Goal: Task Accomplishment & Management: Use online tool/utility

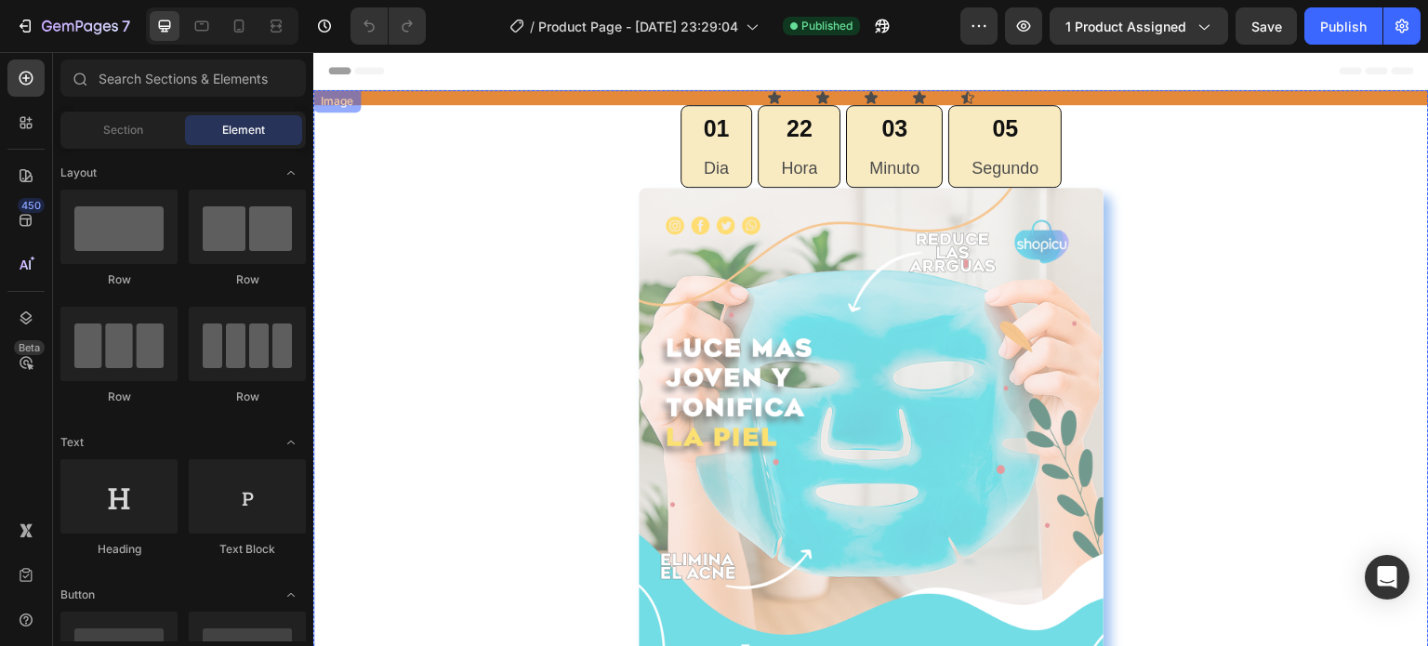
click at [735, 335] on img at bounding box center [871, 516] width 465 height 657
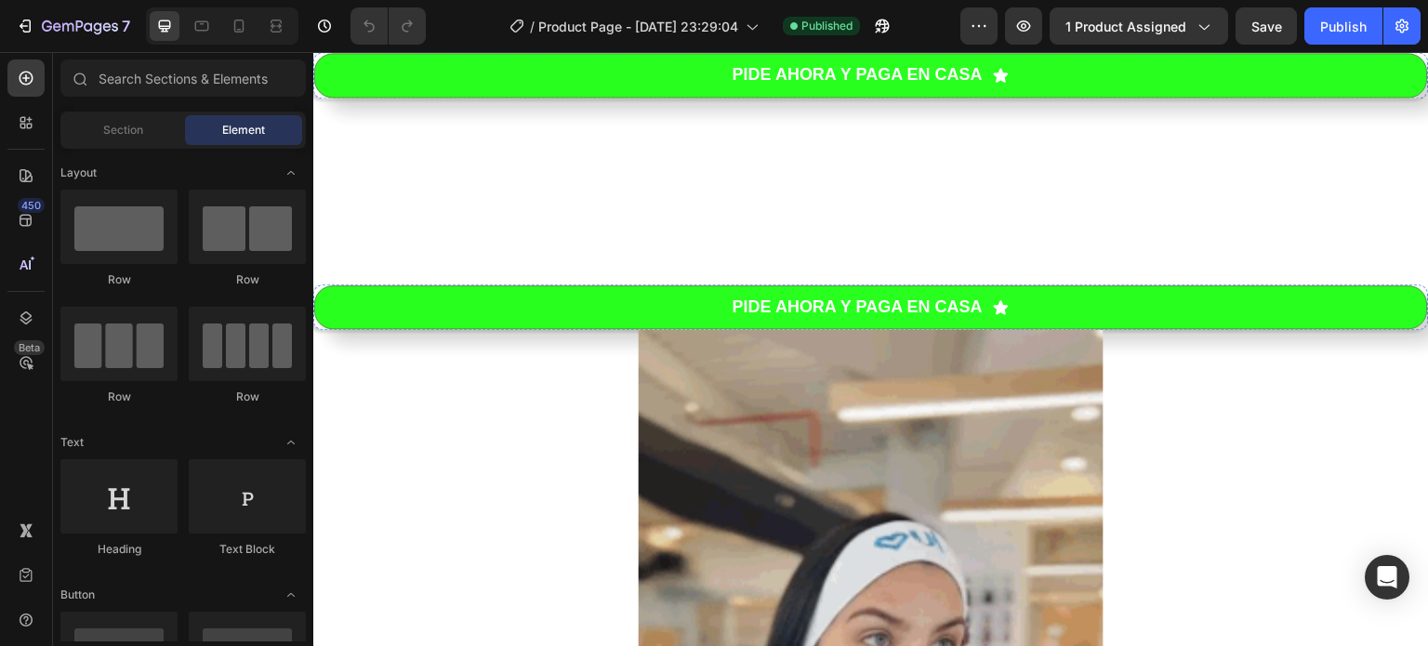
scroll to position [1789, 0]
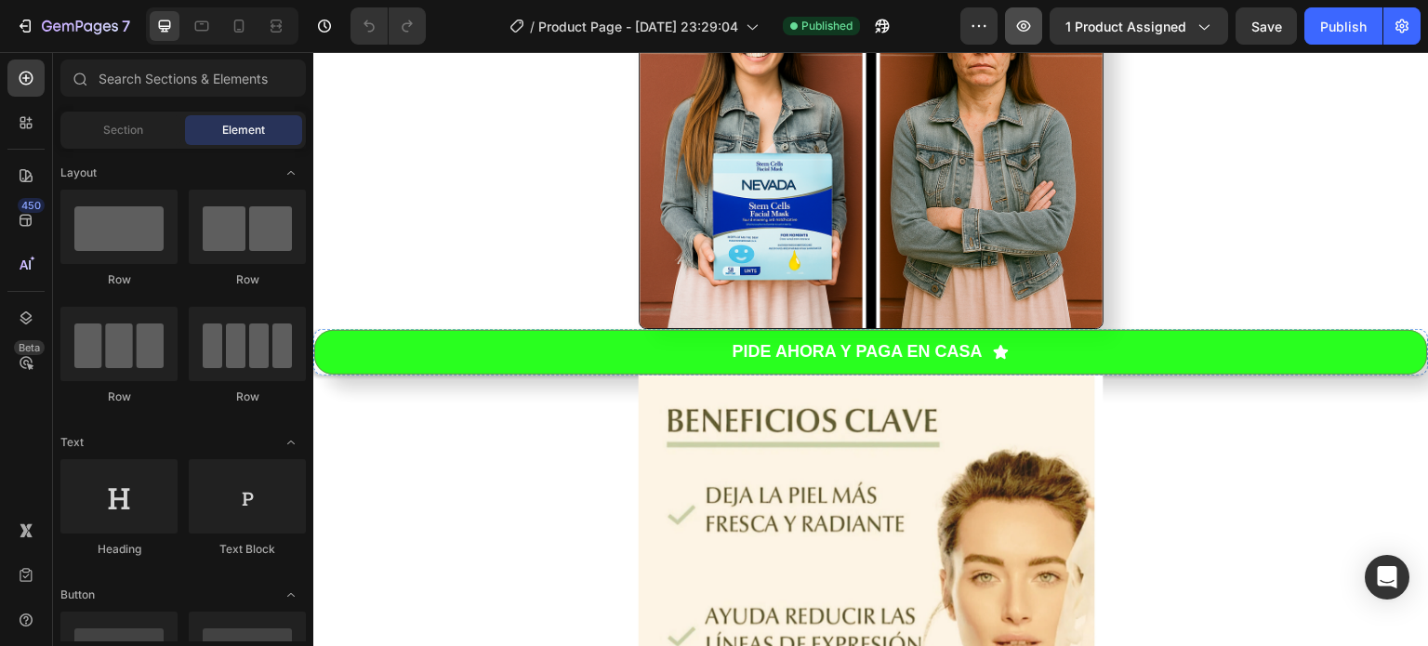
scroll to position [0, 0]
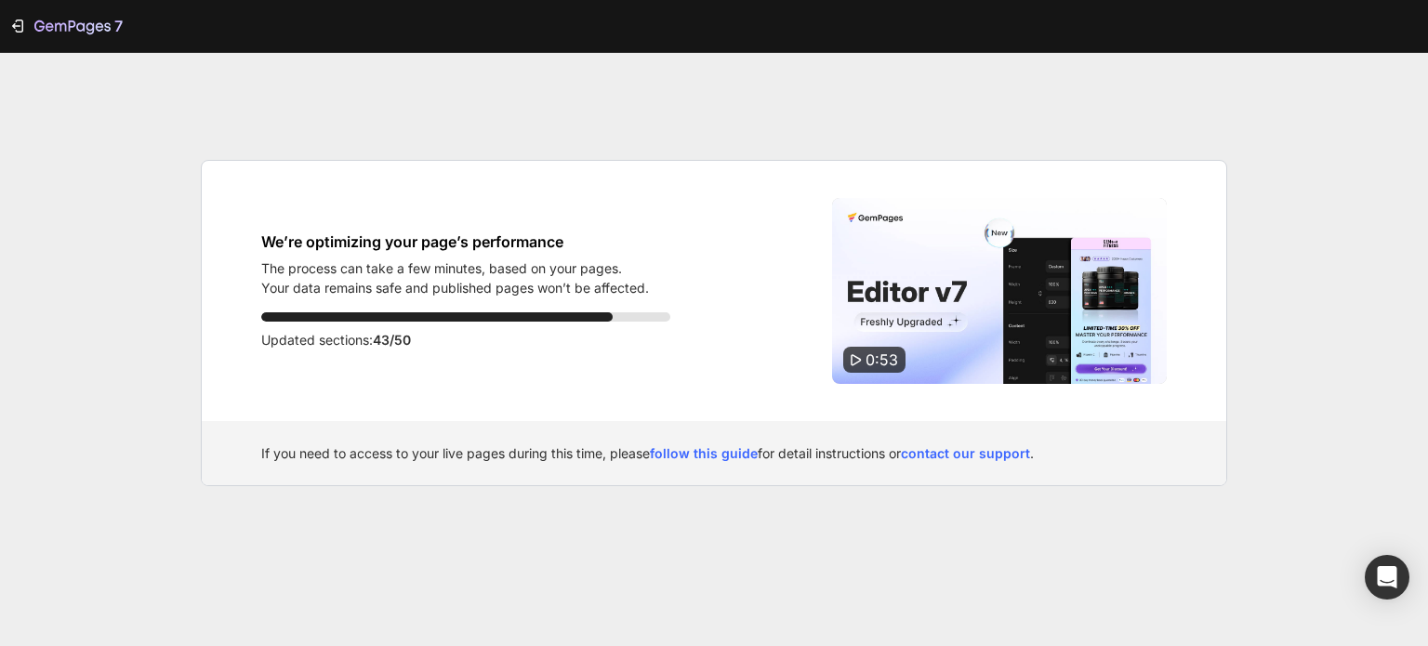
click at [604, 343] on p "Updated sections: 43/50" at bounding box center [465, 340] width 409 height 22
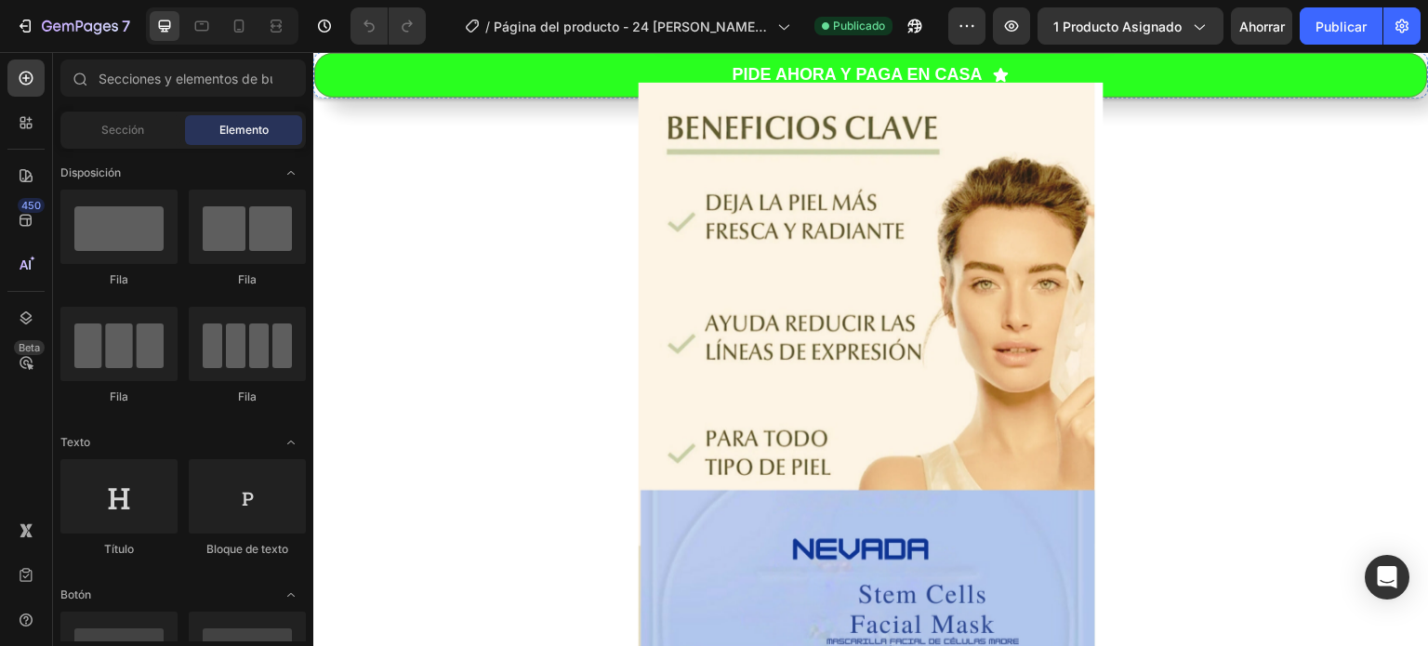
scroll to position [1261, 0]
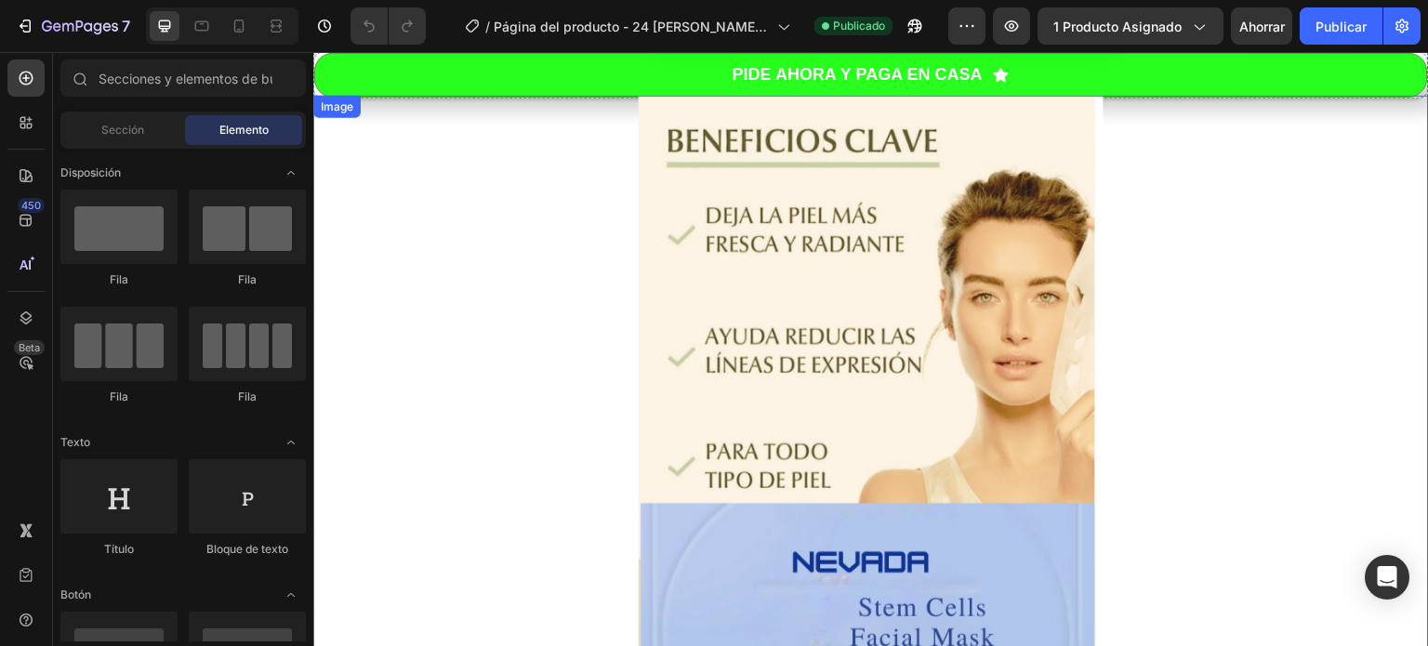
click at [793, 133] on img at bounding box center [871, 462] width 465 height 732
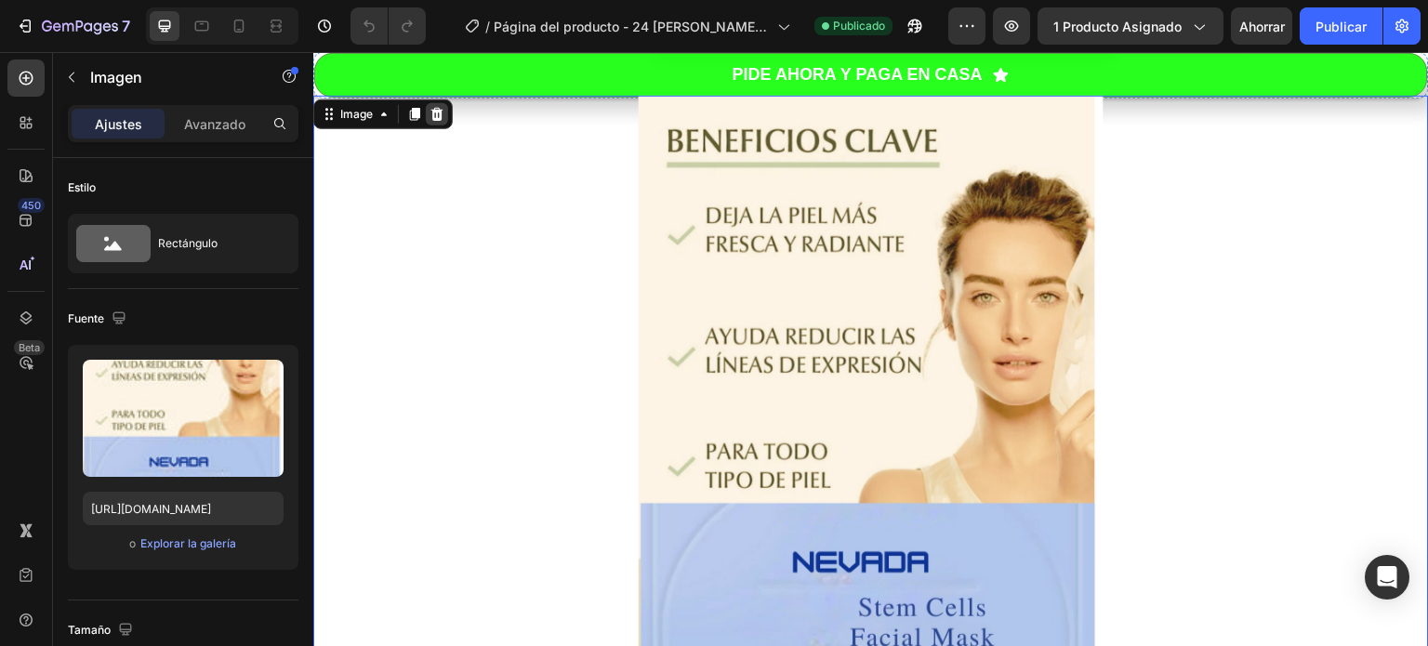
click at [438, 112] on icon at bounding box center [437, 114] width 15 height 15
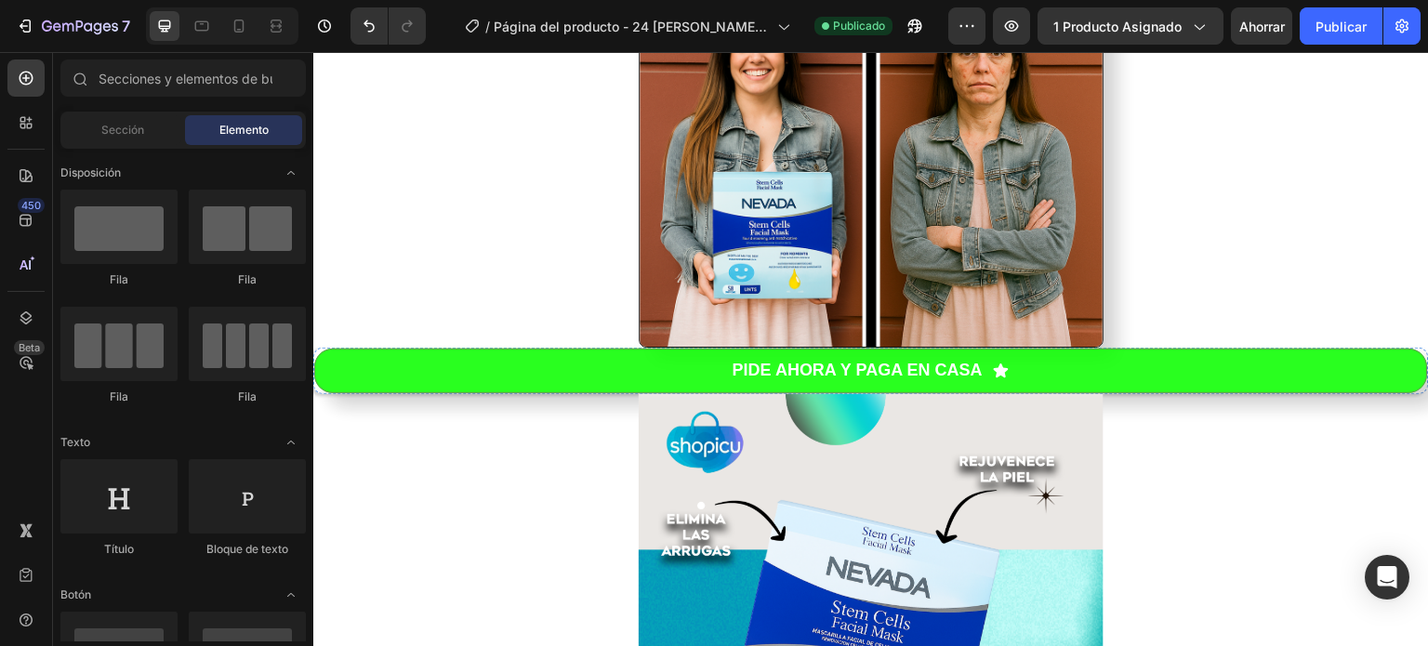
scroll to position [951, 0]
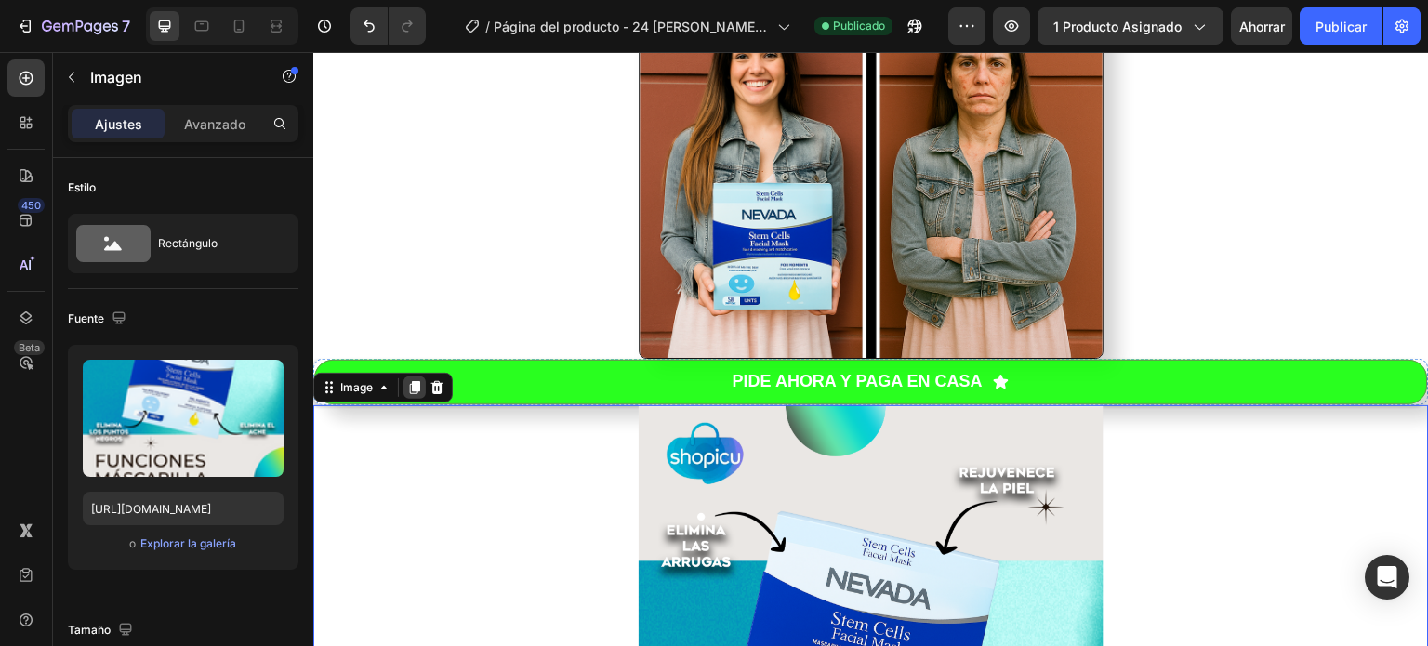
click at [412, 380] on icon at bounding box center [414, 387] width 15 height 15
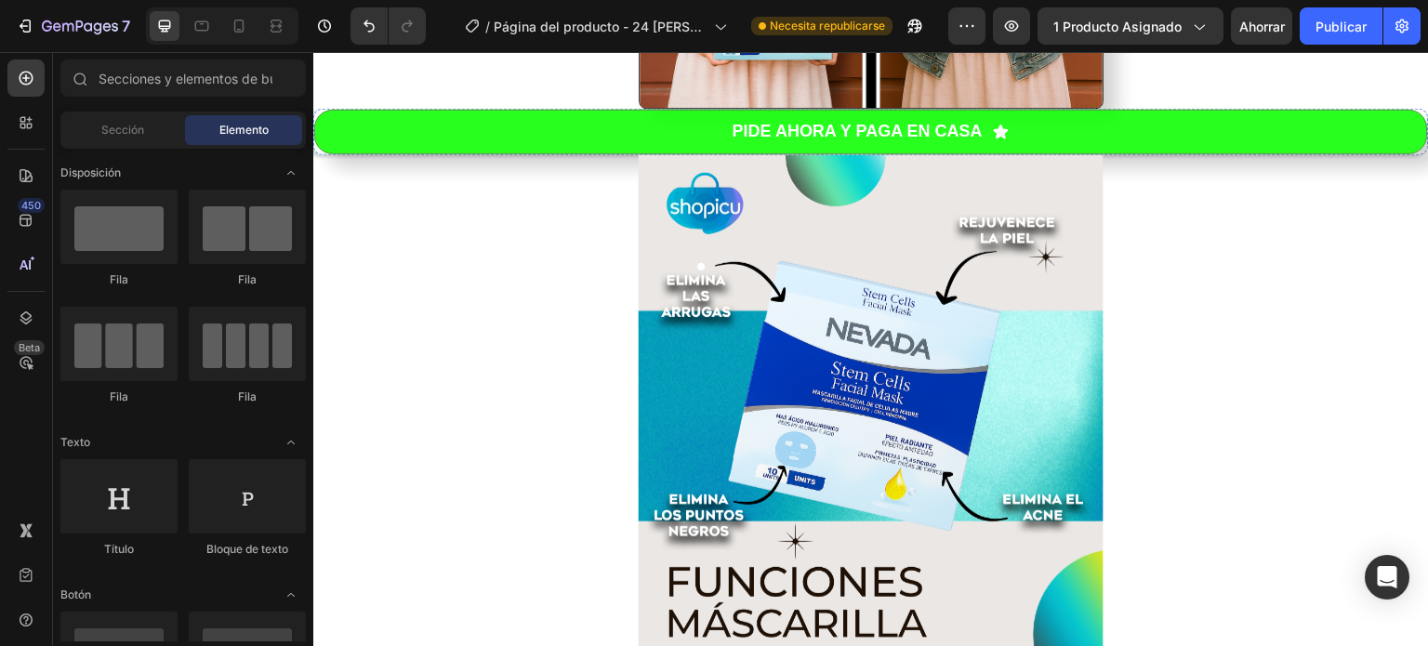
scroll to position [1227, 0]
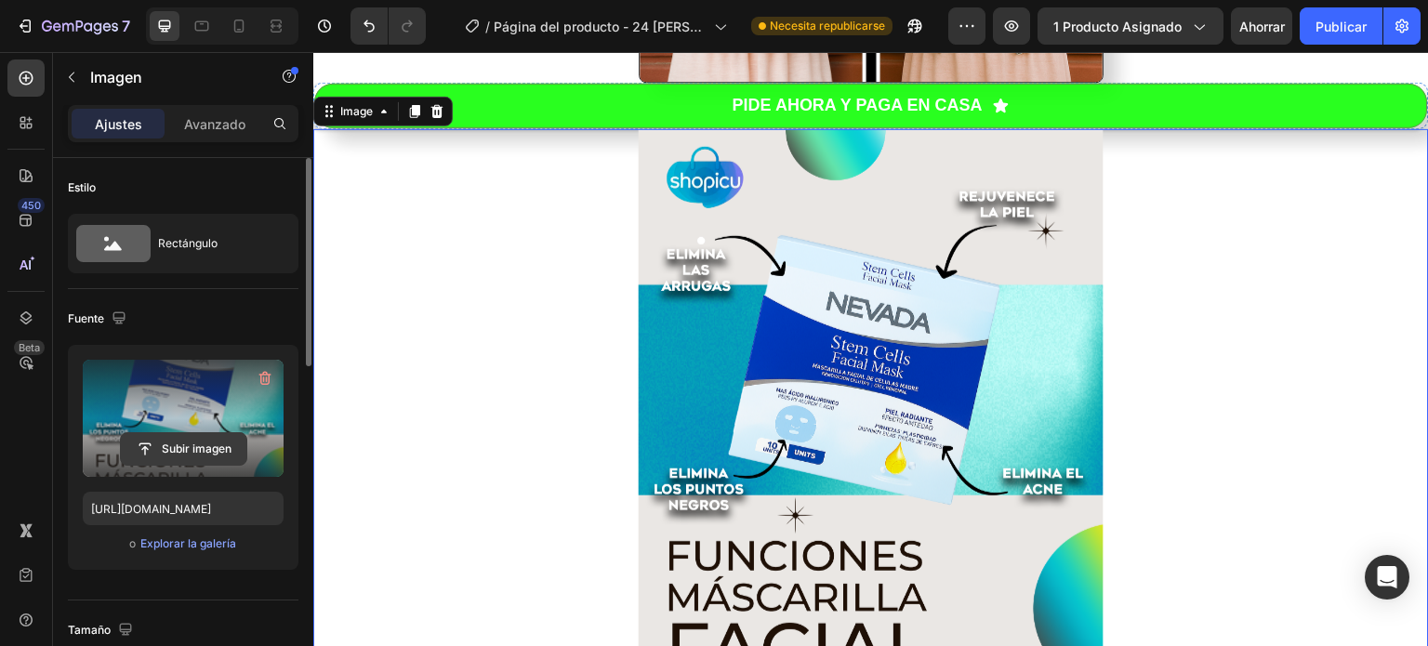
click at [170, 453] on input "file" at bounding box center [184, 449] width 126 height 32
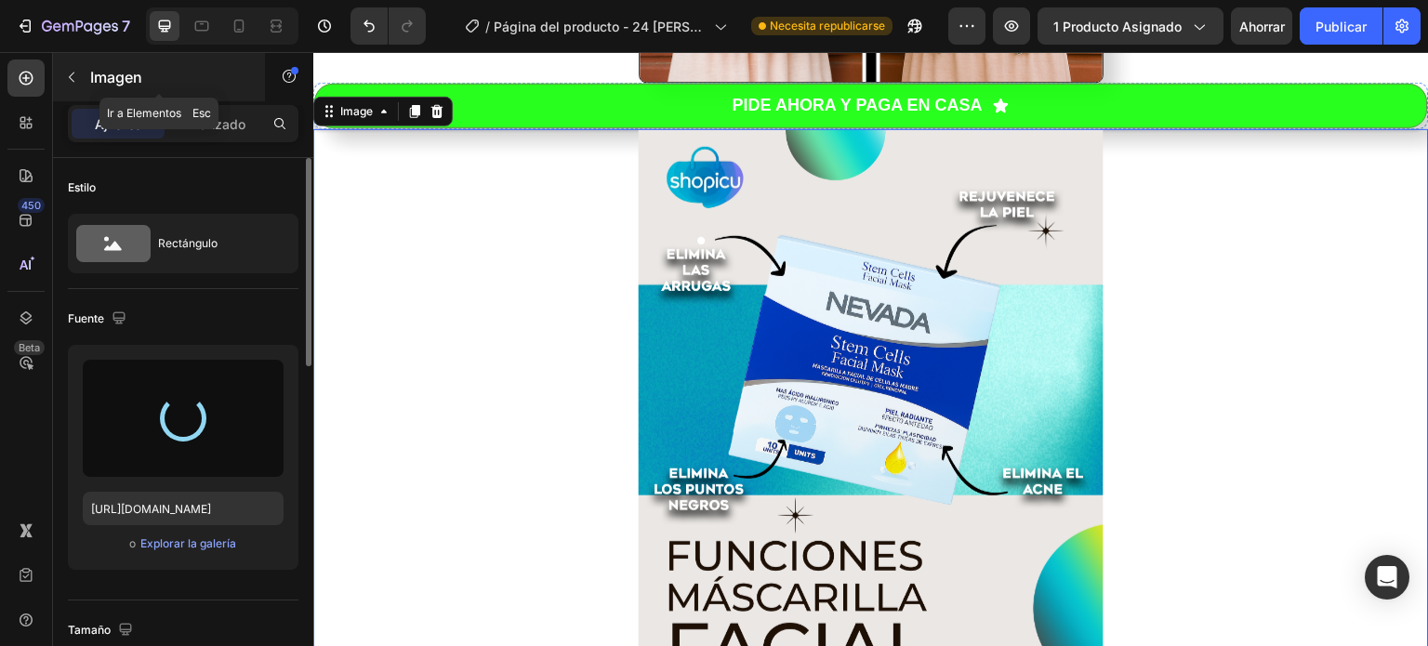
type input "[URL][DOMAIN_NAME]"
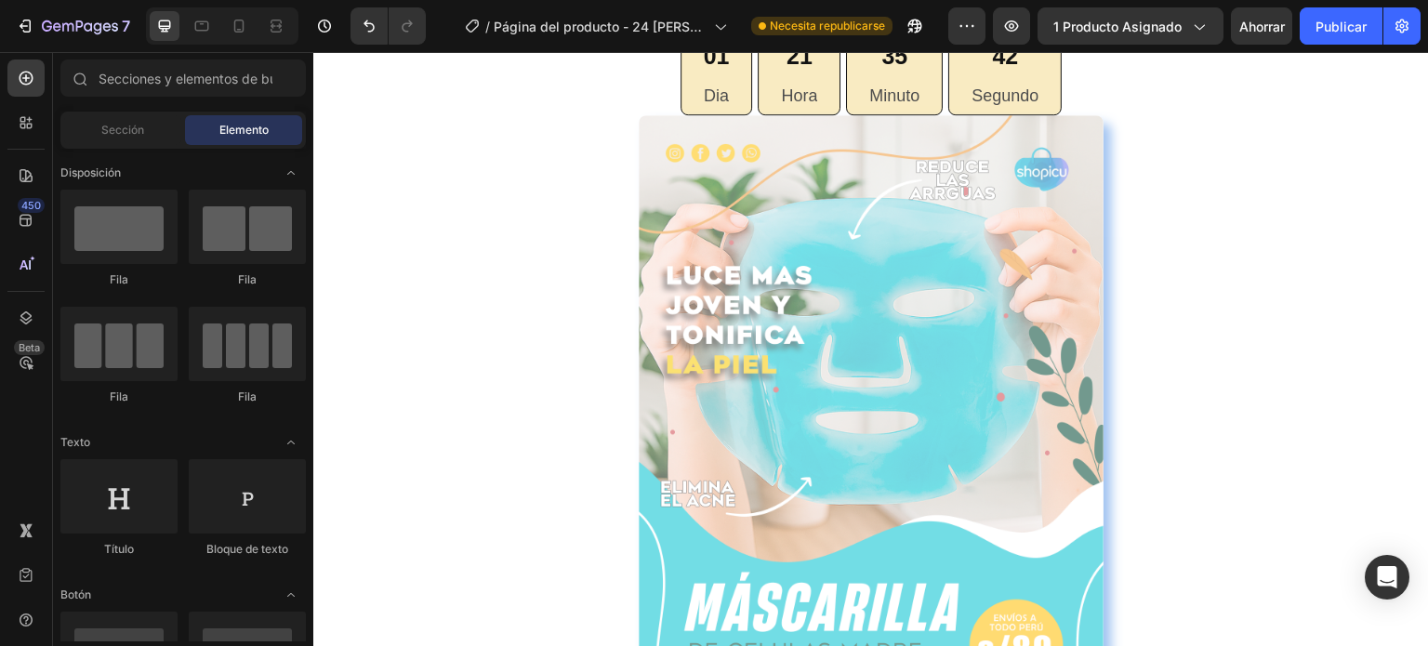
scroll to position [59, 0]
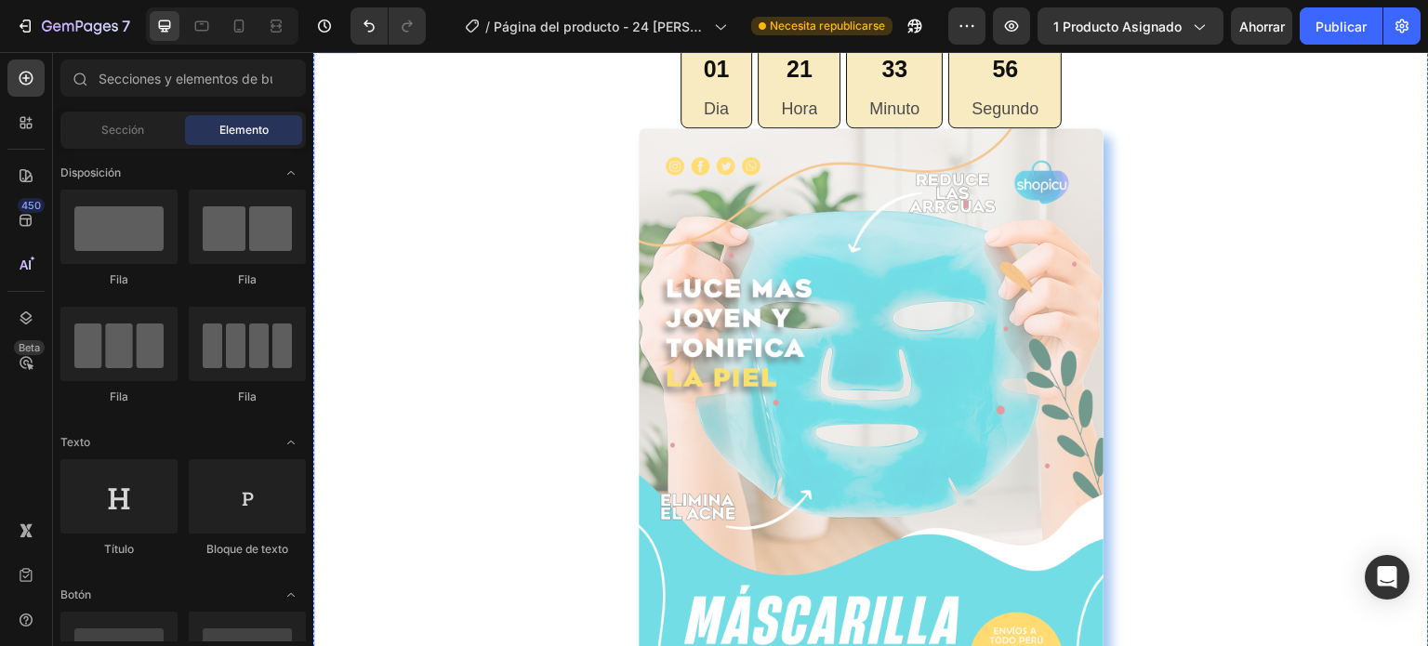
click at [727, 259] on img at bounding box center [871, 456] width 465 height 657
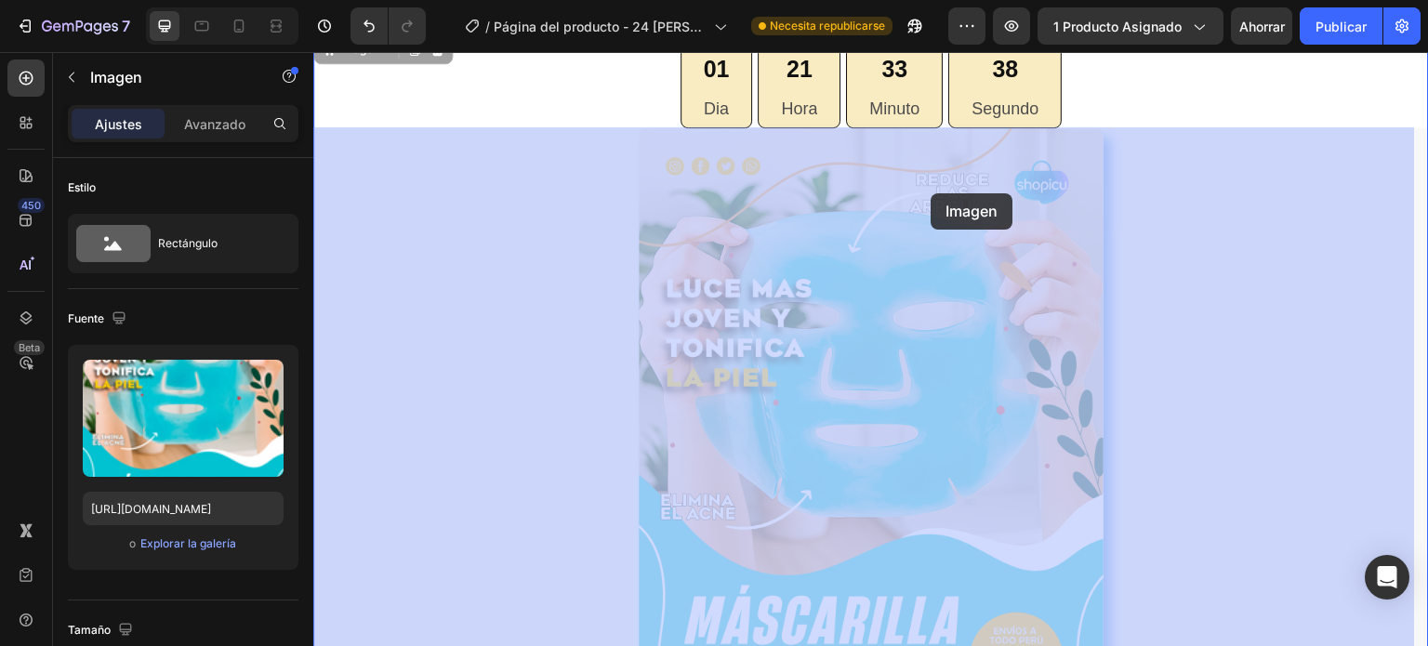
drag, startPoint x: 821, startPoint y: 368, endPoint x: 917, endPoint y: 211, distance: 184.0
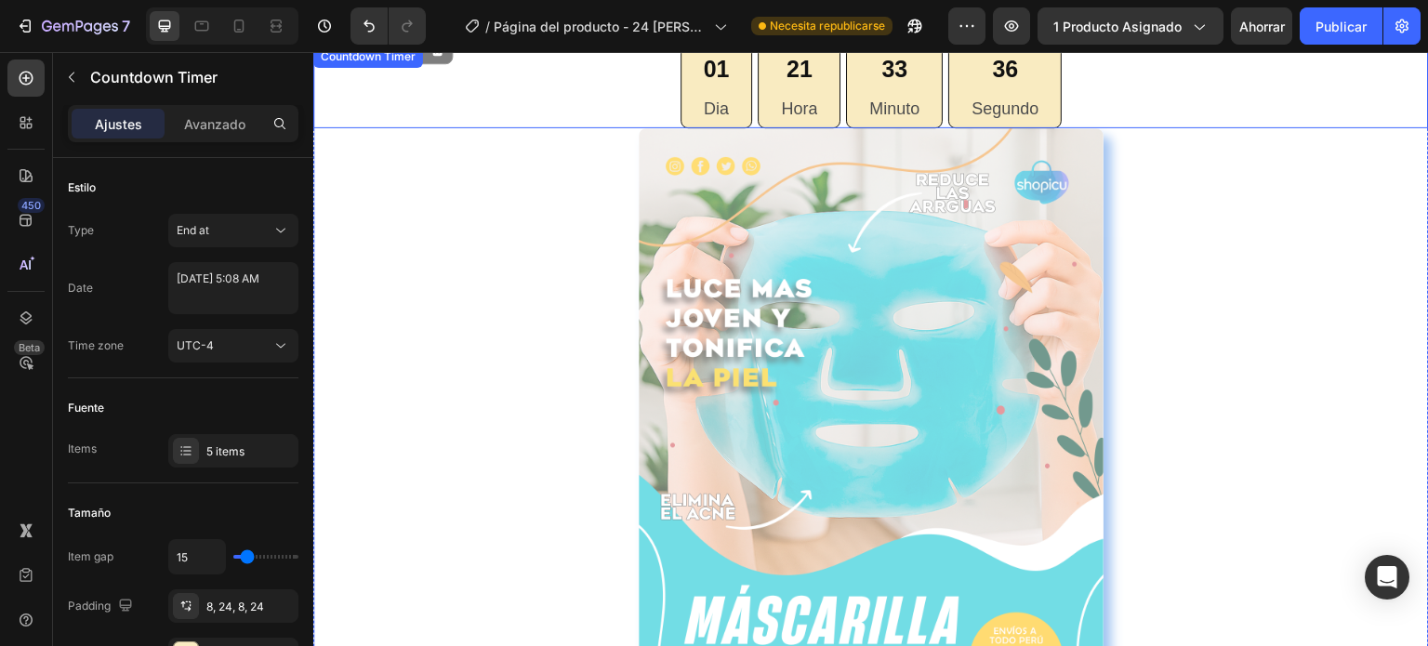
click at [483, 111] on div "01 Dia 21 Hora 33 Minuto 36 Segundo" at bounding box center [871, 87] width 1116 height 83
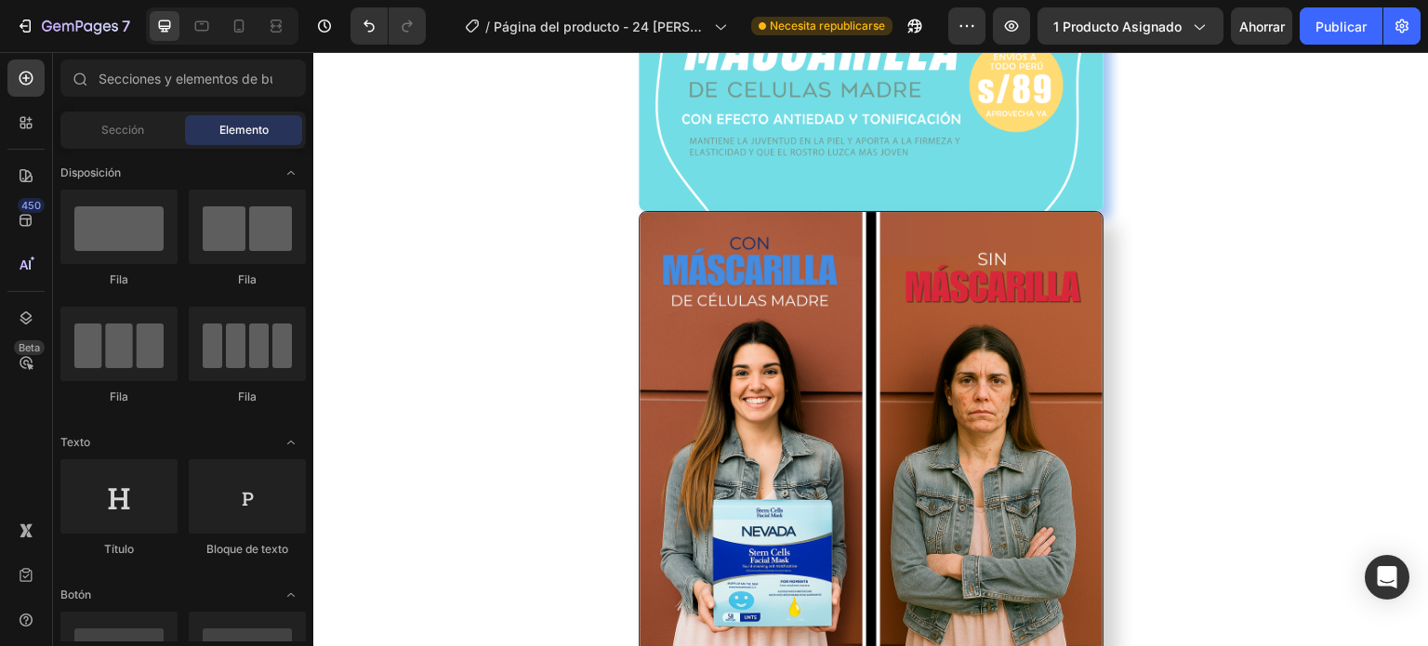
scroll to position [641, 0]
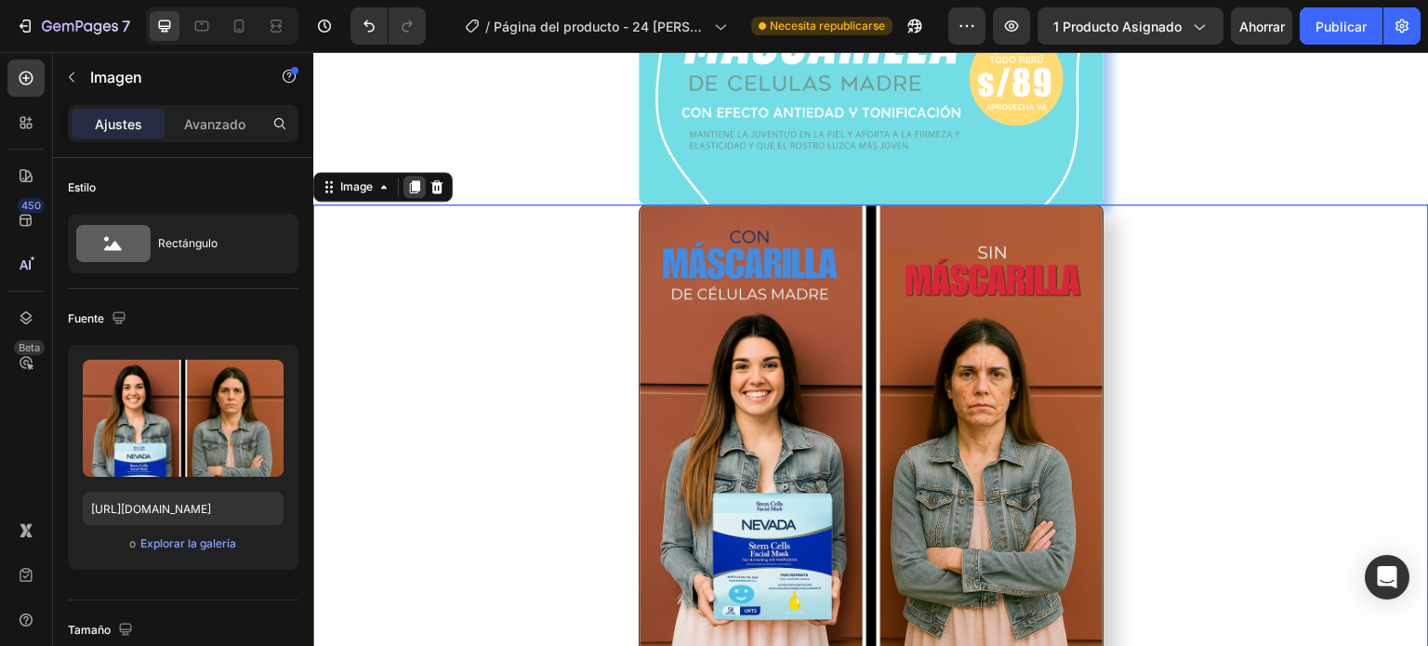
click at [410, 185] on icon at bounding box center [415, 186] width 10 height 13
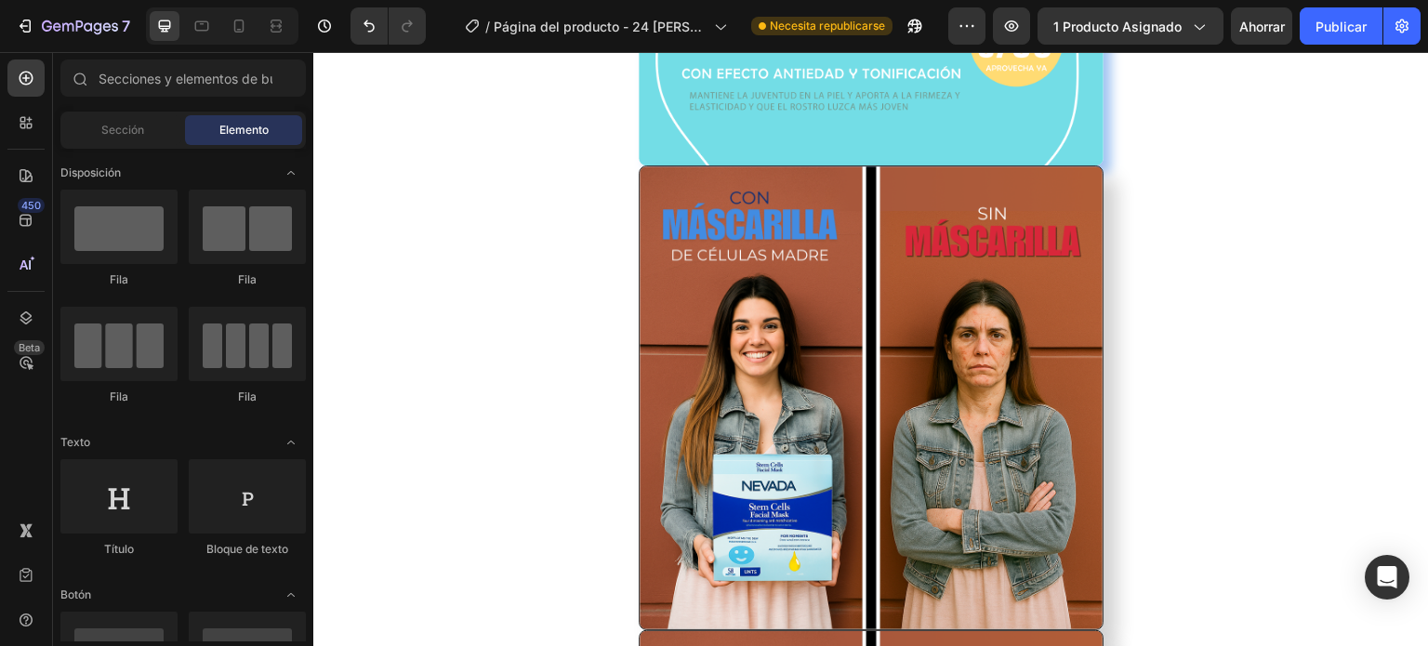
scroll to position [687, 0]
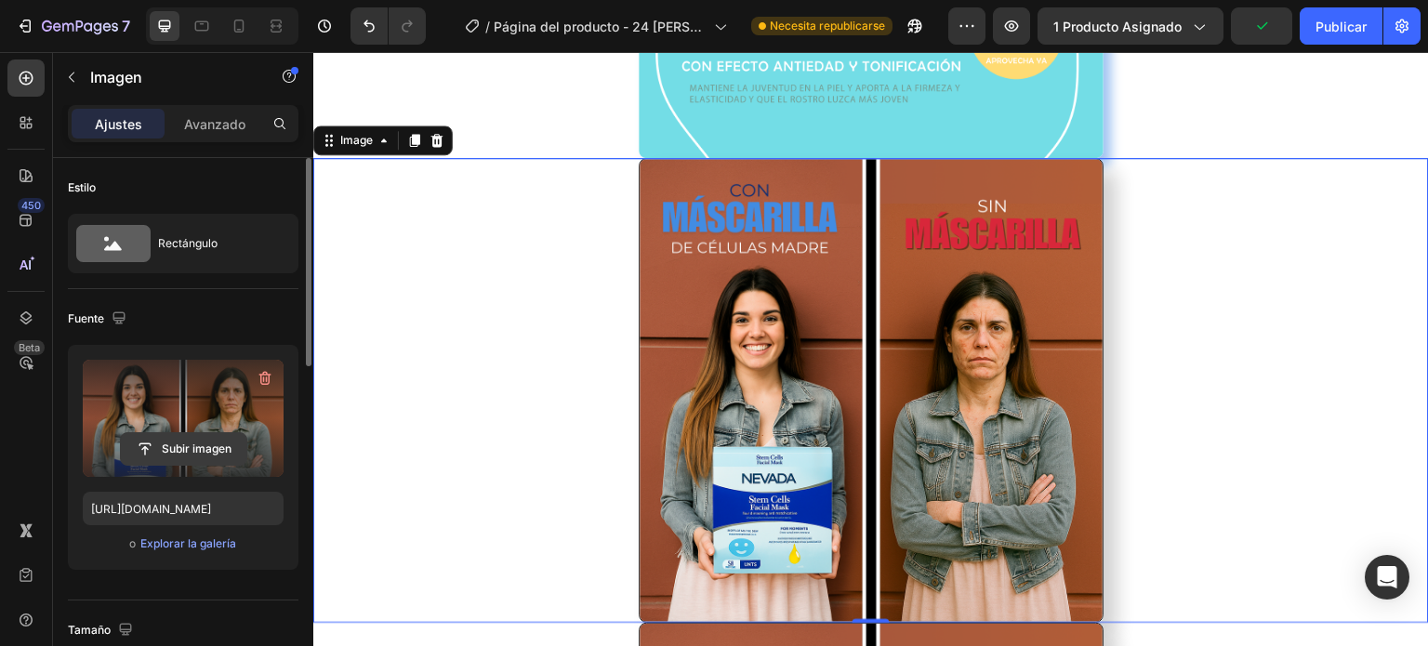
click at [151, 449] on input "file" at bounding box center [184, 449] width 126 height 32
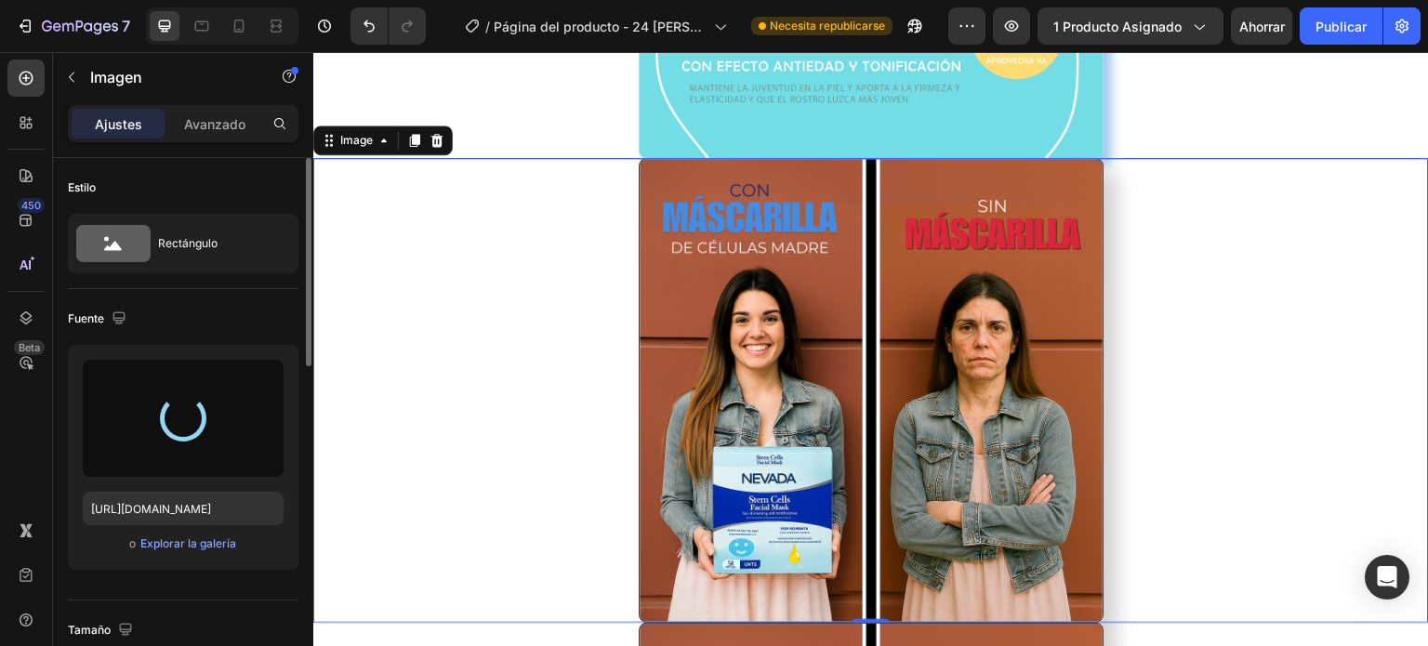
type input "[URL][DOMAIN_NAME]"
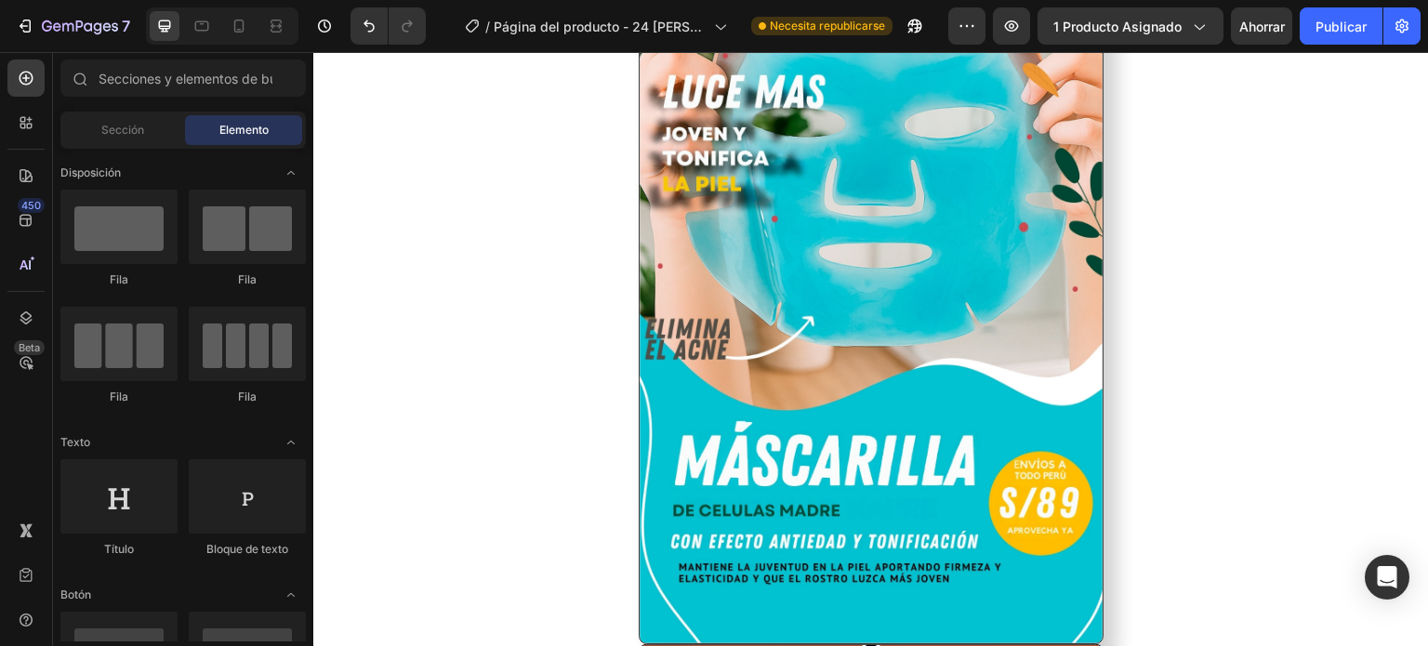
scroll to position [978, 0]
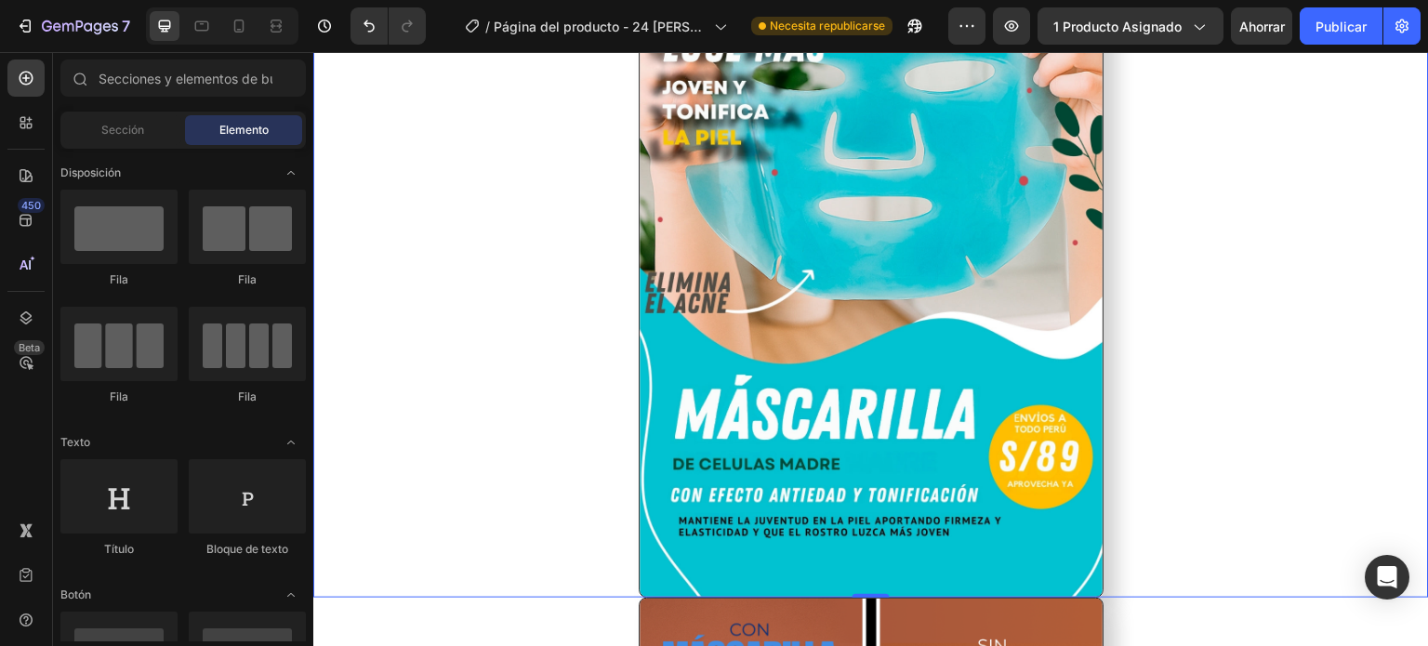
click at [974, 338] on img at bounding box center [871, 232] width 465 height 731
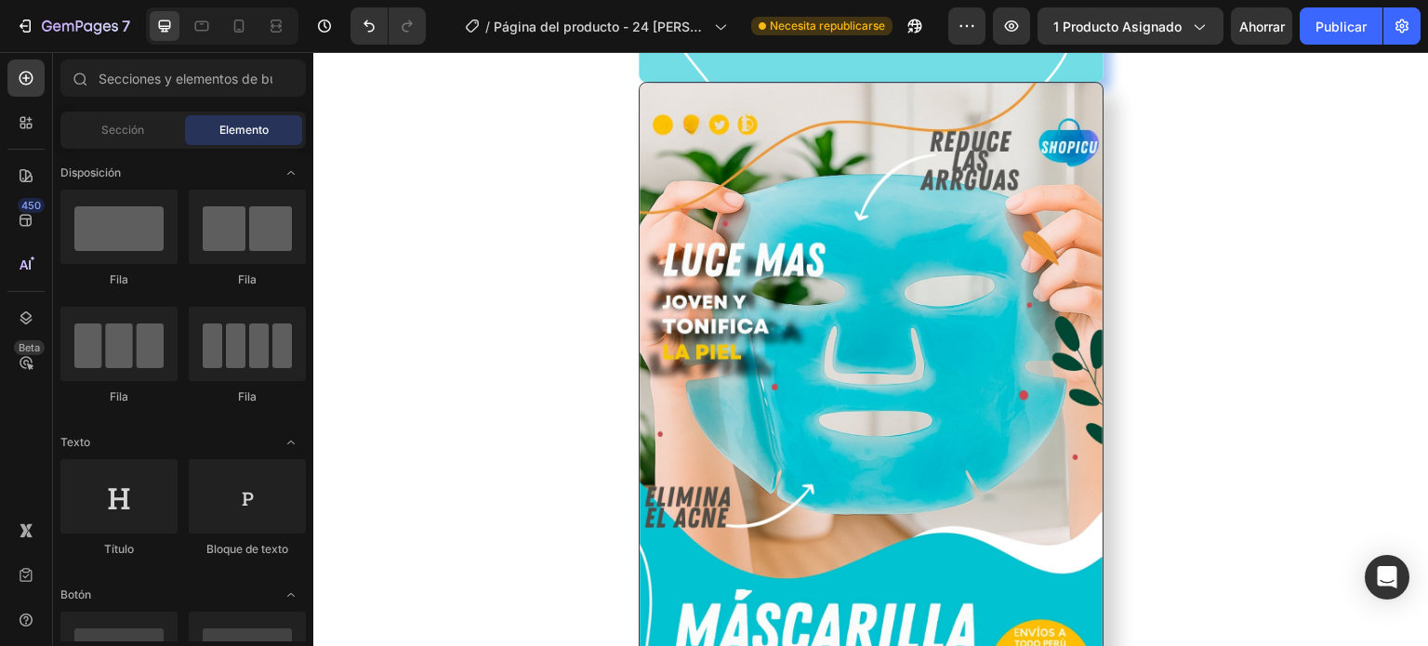
scroll to position [740, 0]
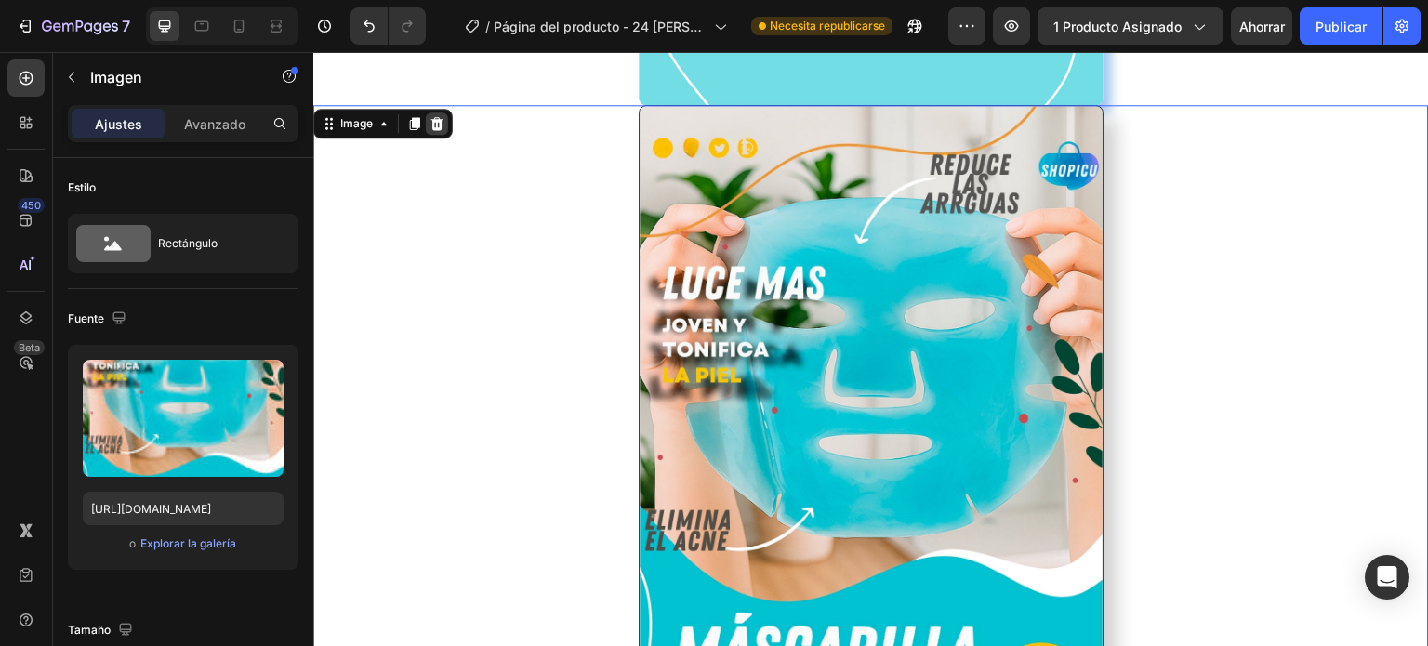
click at [437, 118] on icon at bounding box center [437, 123] width 12 height 13
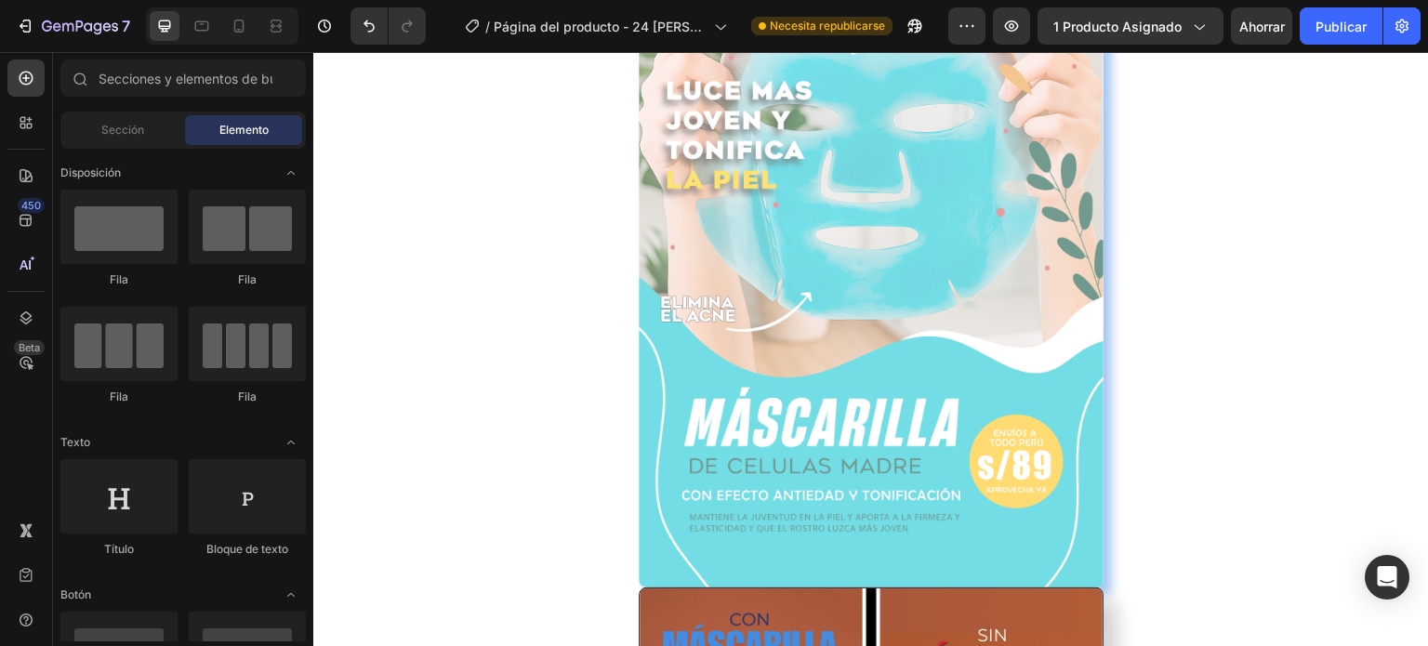
scroll to position [157, 0]
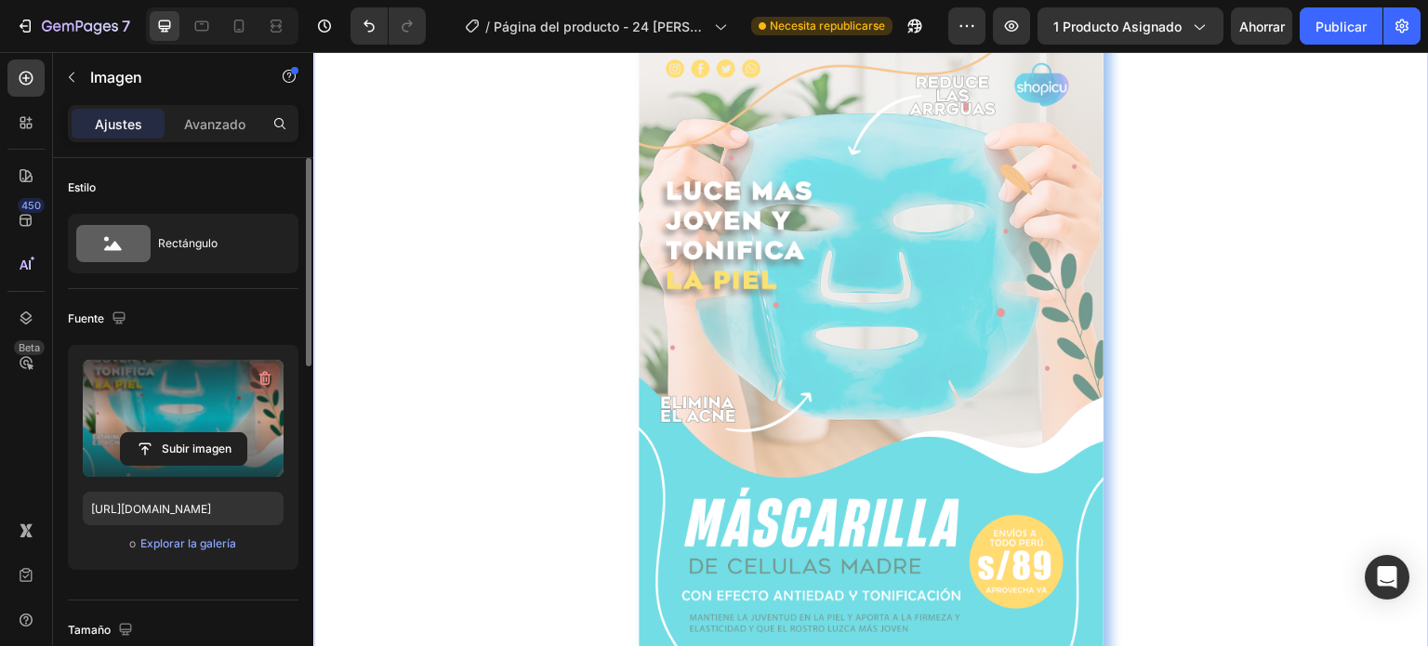
click at [263, 372] on icon "button" at bounding box center [265, 379] width 12 height 14
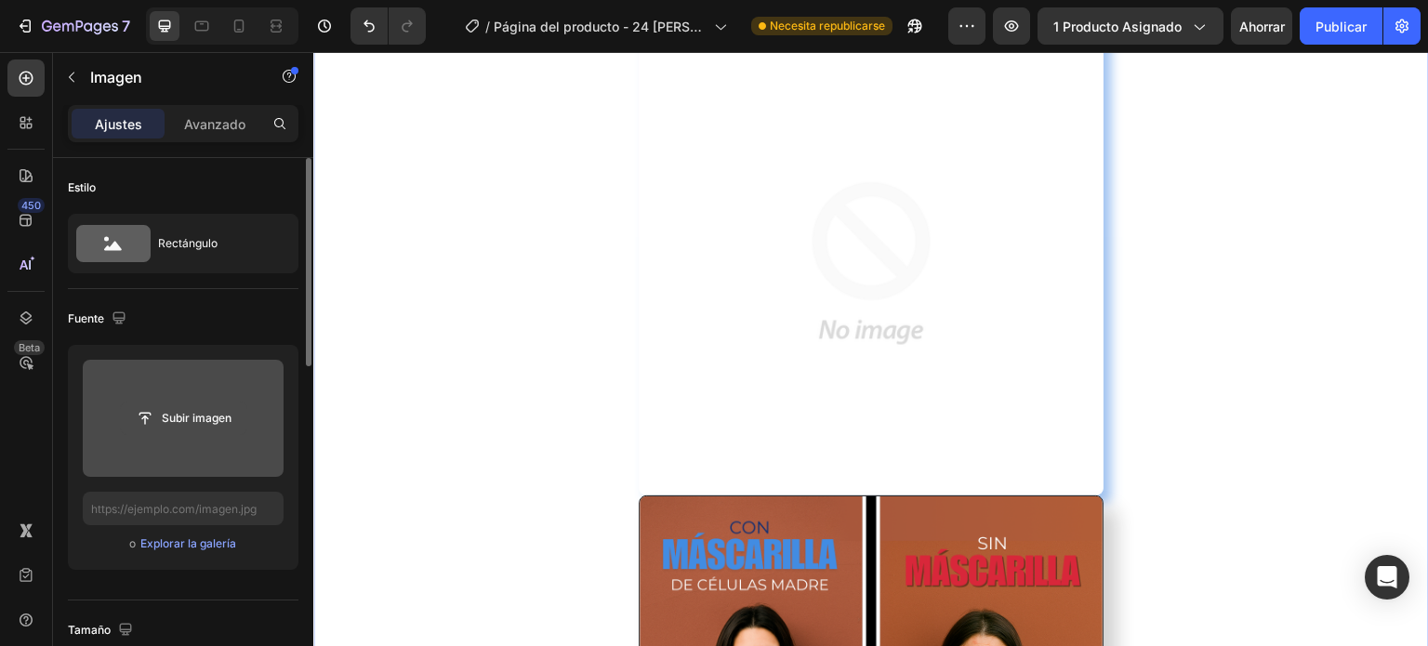
click at [200, 408] on input "file" at bounding box center [184, 419] width 126 height 32
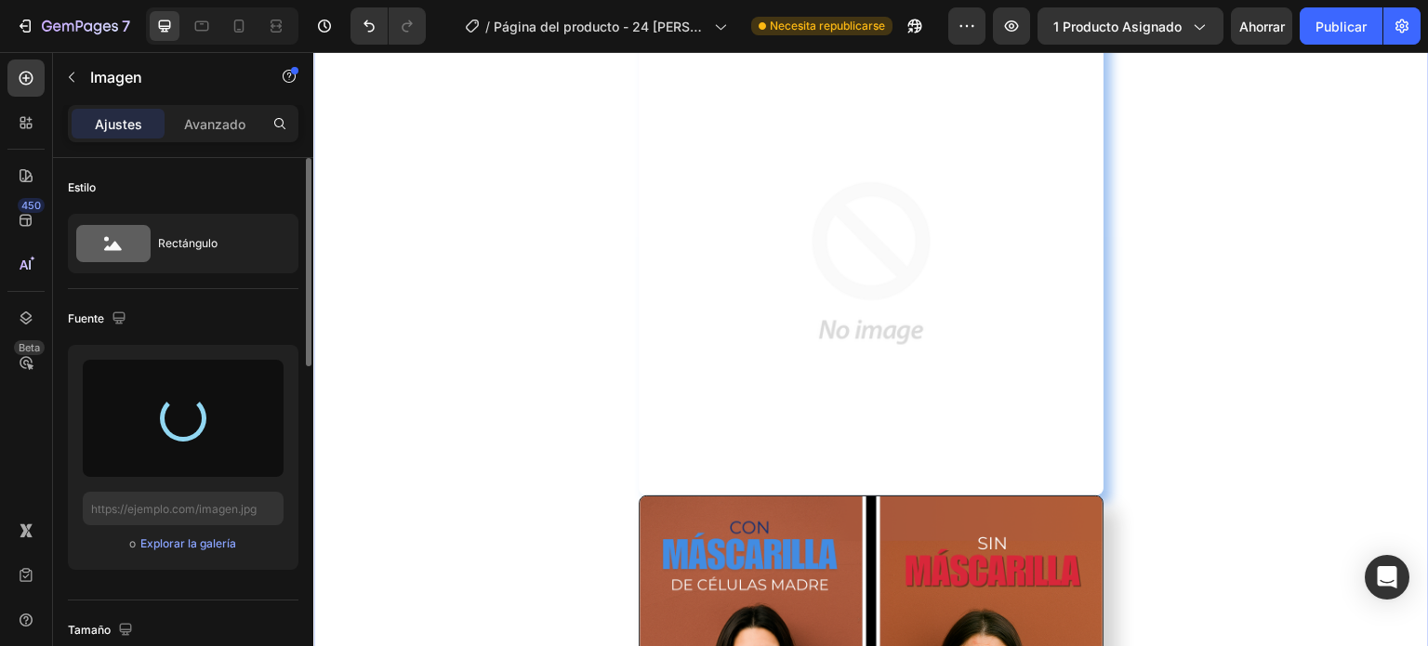
type input "[URL][DOMAIN_NAME]"
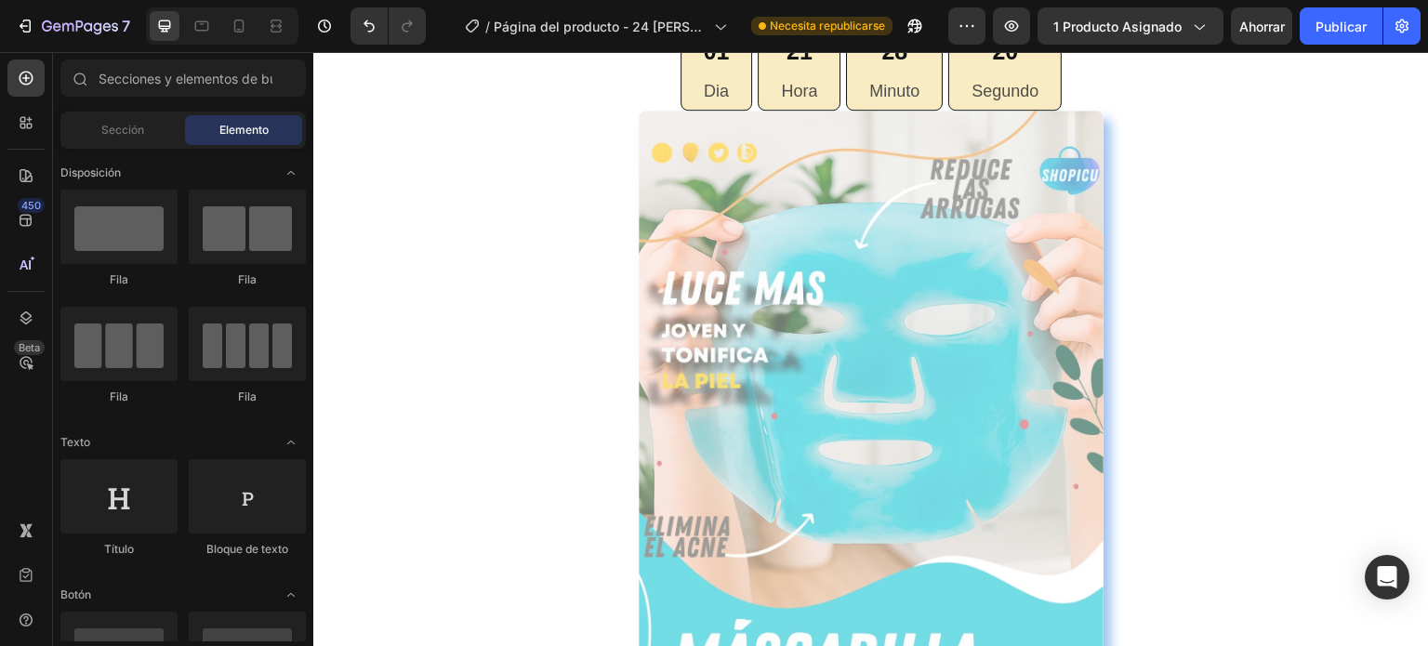
scroll to position [0, 0]
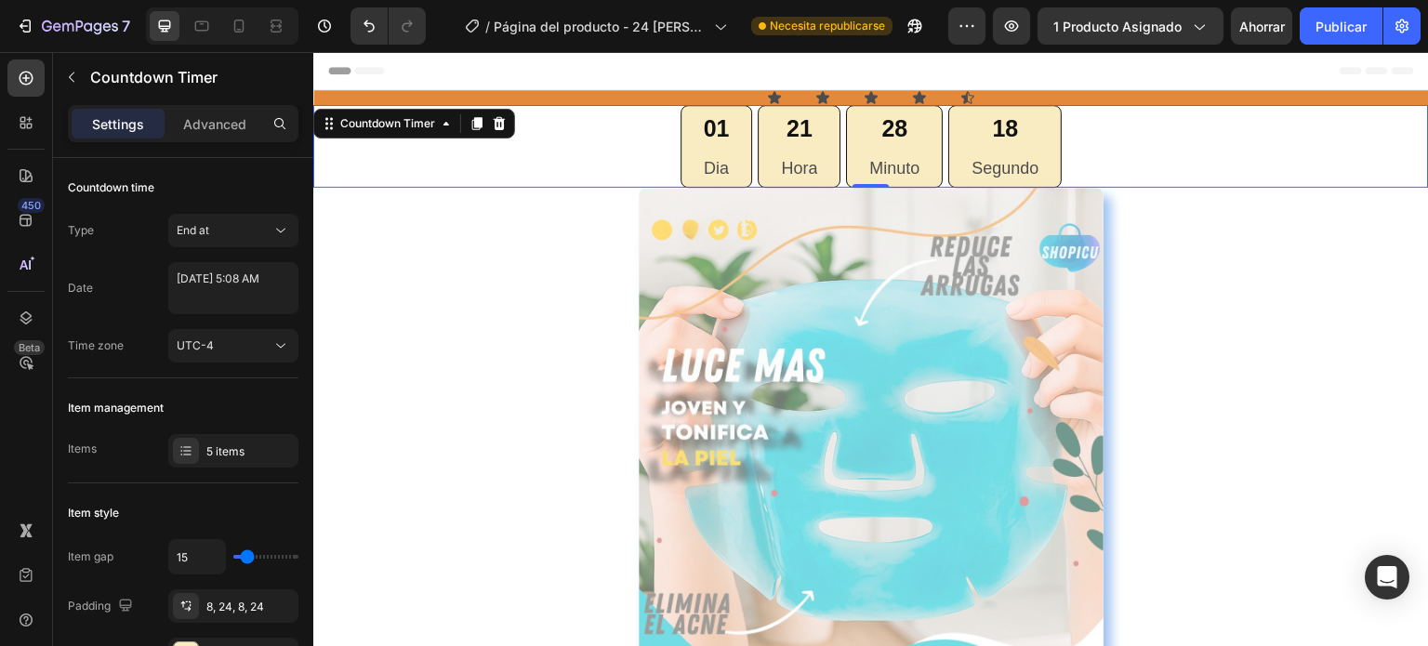
click at [1284, 159] on div "01 Dia 21 Hora 28 Minuto 18 Segundo" at bounding box center [871, 146] width 1116 height 83
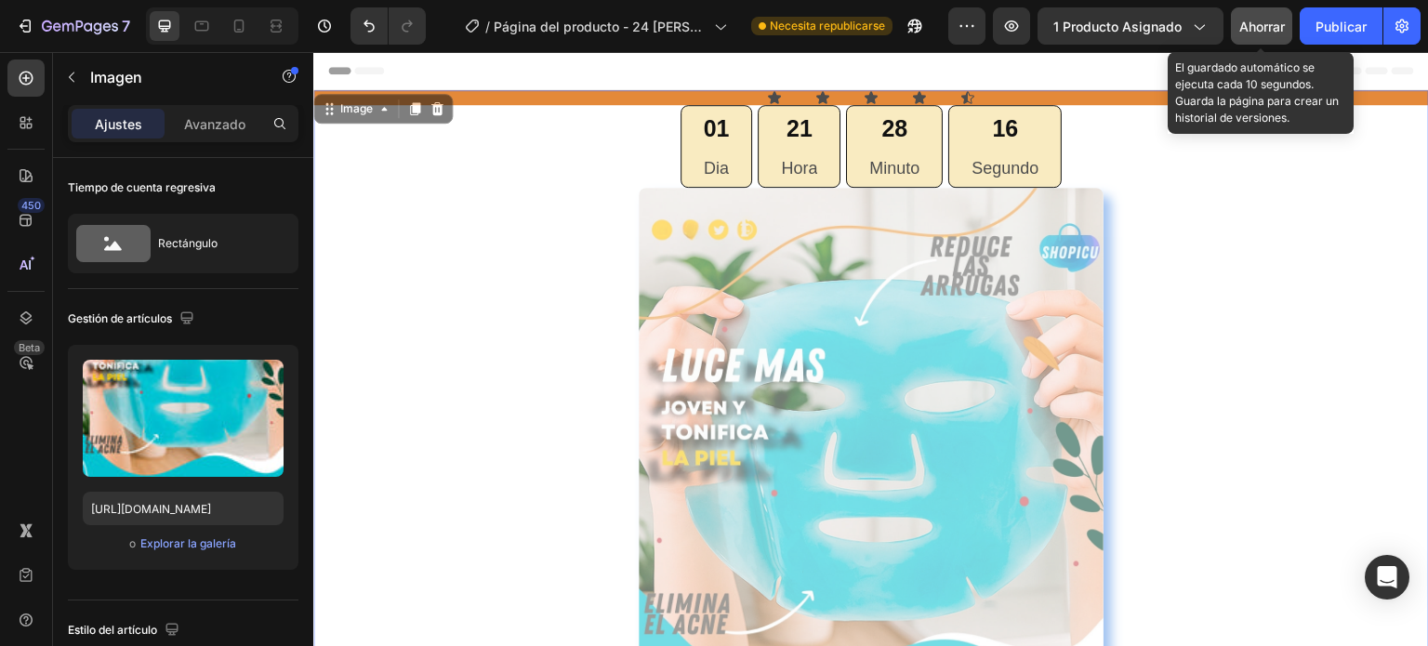
click at [1263, 27] on font "Ahorrar" at bounding box center [1262, 27] width 46 height 16
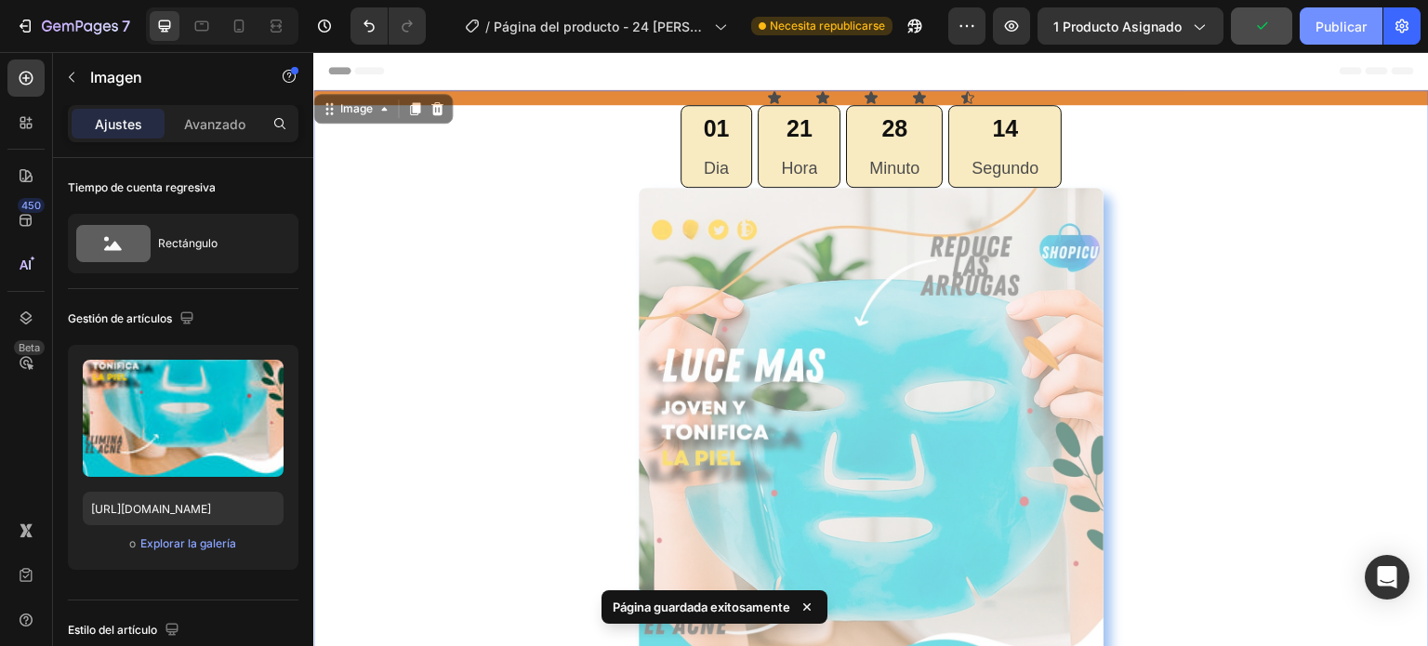
click at [1318, 29] on font "Publicar" at bounding box center [1340, 27] width 51 height 16
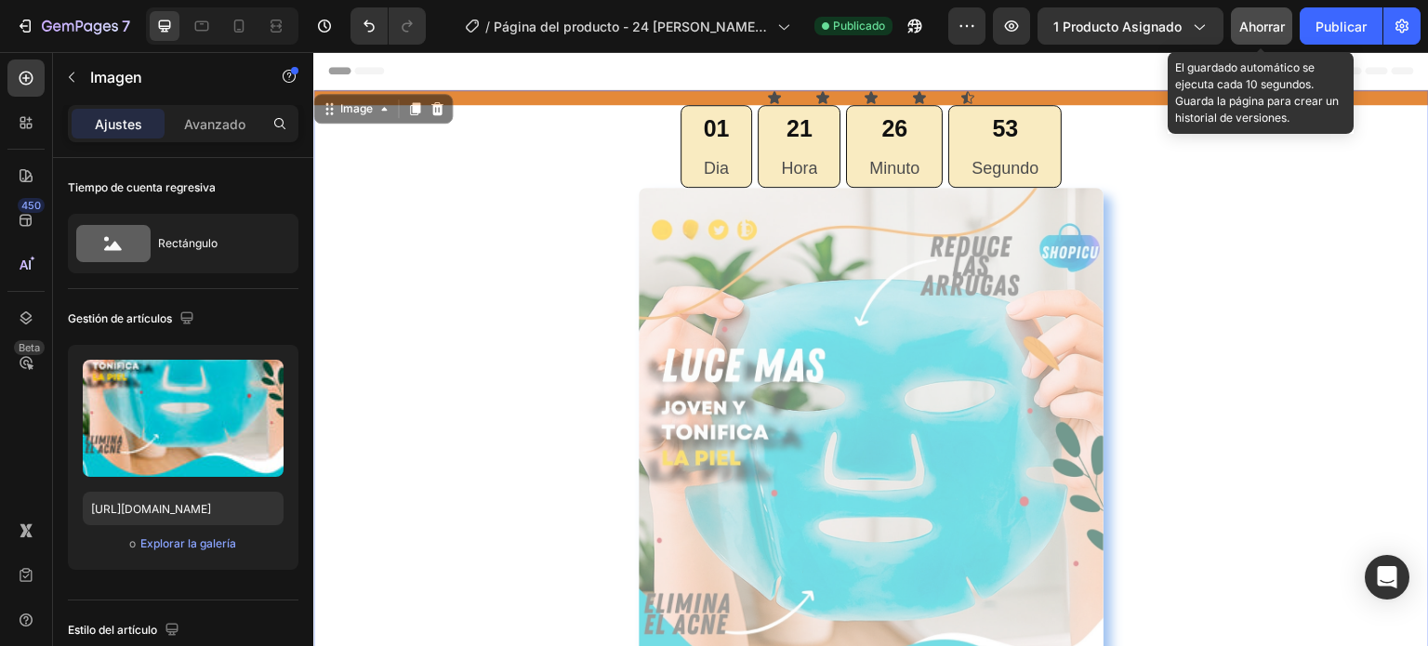
click at [1267, 30] on font "Ahorrar" at bounding box center [1262, 27] width 46 height 16
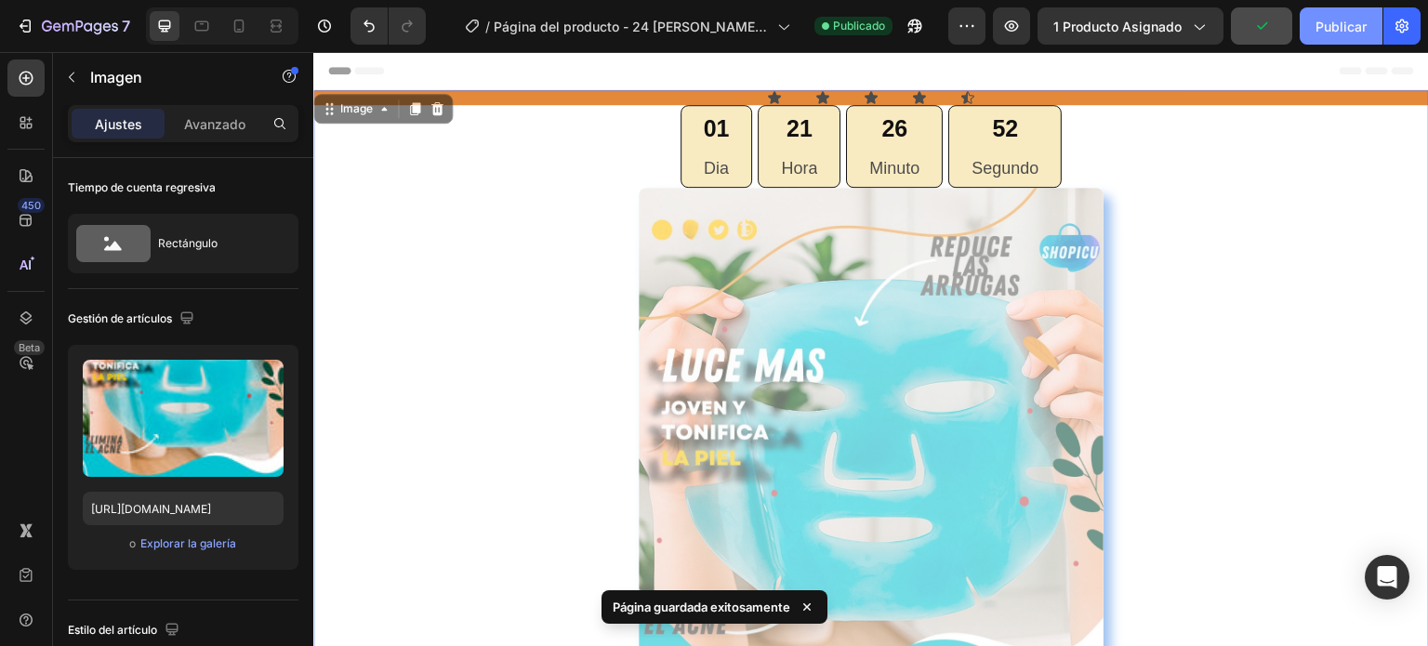
click at [1335, 20] on font "Publicar" at bounding box center [1340, 27] width 51 height 16
